Goal: Find specific page/section

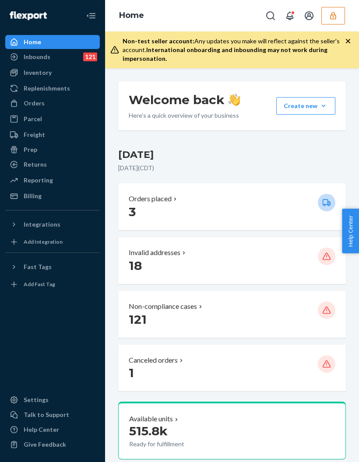
click at [56, 60] on div "Inbounds 121" at bounding box center [52, 57] width 93 height 12
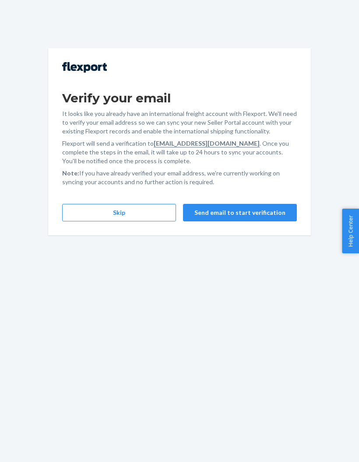
click at [156, 218] on button "Skip" at bounding box center [119, 213] width 114 height 18
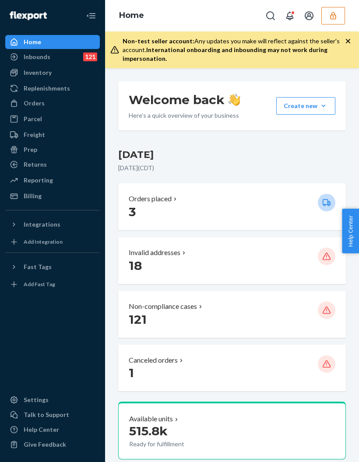
click at [76, 56] on div "Inbounds 121" at bounding box center [52, 57] width 93 height 12
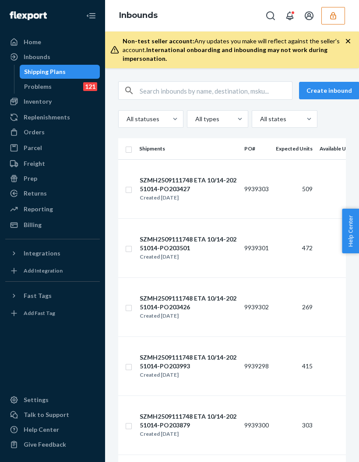
click at [217, 86] on input "text" at bounding box center [216, 91] width 152 height 18
click at [331, 20] on icon "button" at bounding box center [333, 15] width 9 height 9
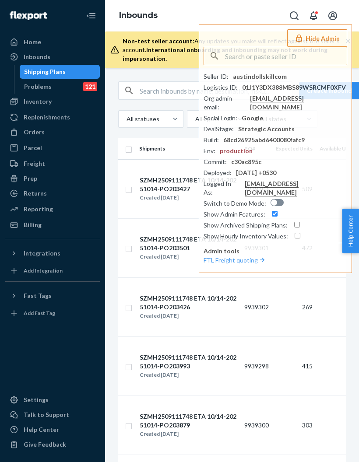
click at [273, 54] on input "text" at bounding box center [286, 56] width 122 height 18
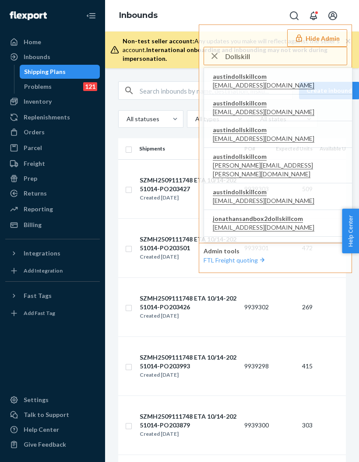
type input "Dollskill"
click at [247, 107] on span "austindollskillcom" at bounding box center [264, 103] width 102 height 9
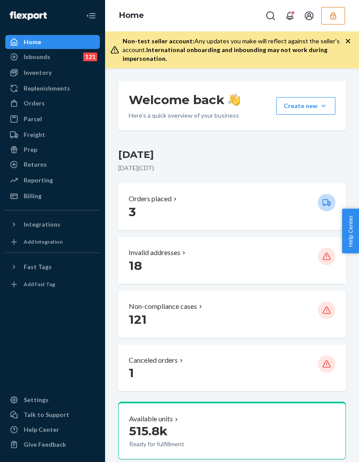
click at [65, 58] on div "Inbounds 121" at bounding box center [52, 57] width 93 height 12
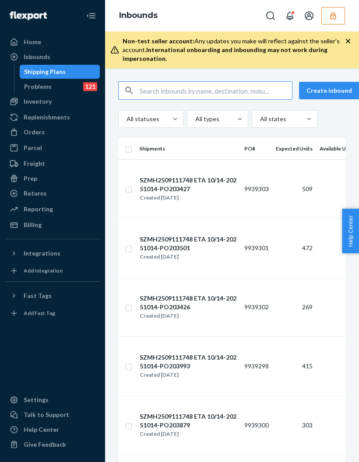
click at [194, 90] on input "text" at bounding box center [216, 91] width 152 height 18
